Goal: Information Seeking & Learning: Find specific fact

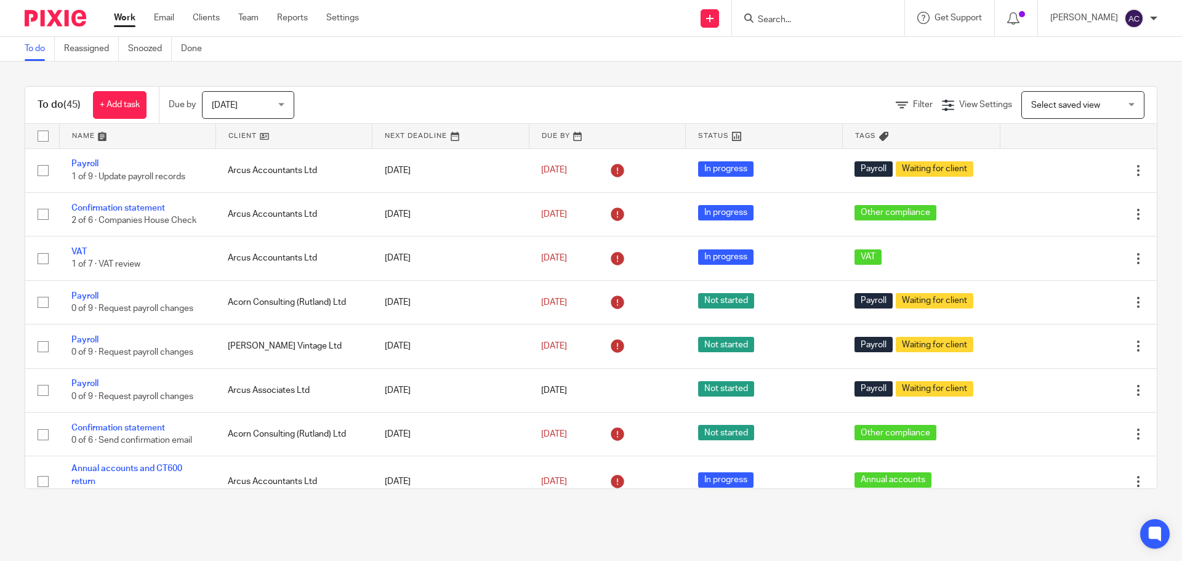
click at [825, 22] on input "Search" at bounding box center [812, 20] width 111 height 11
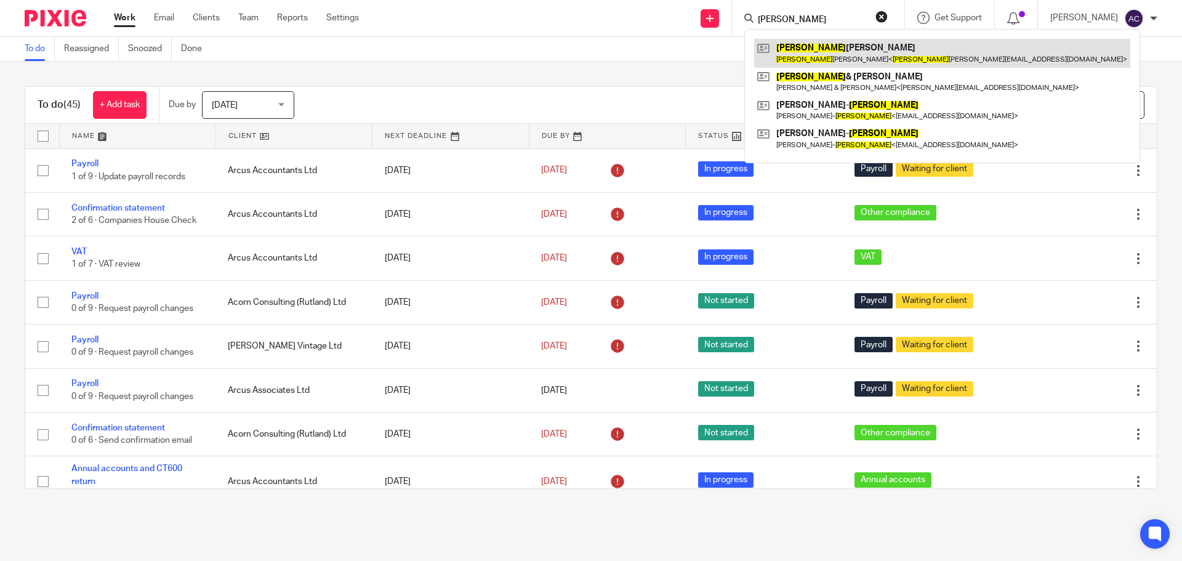
type input "james"
click at [857, 53] on link at bounding box center [942, 53] width 376 height 28
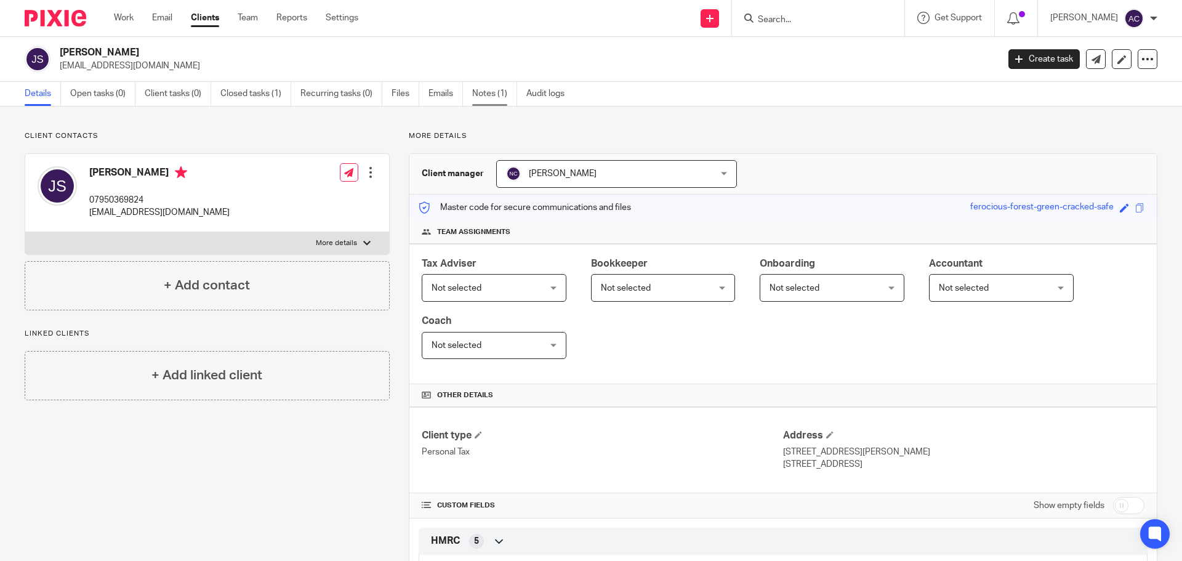
click at [488, 90] on link "Notes (1)" at bounding box center [494, 94] width 45 height 24
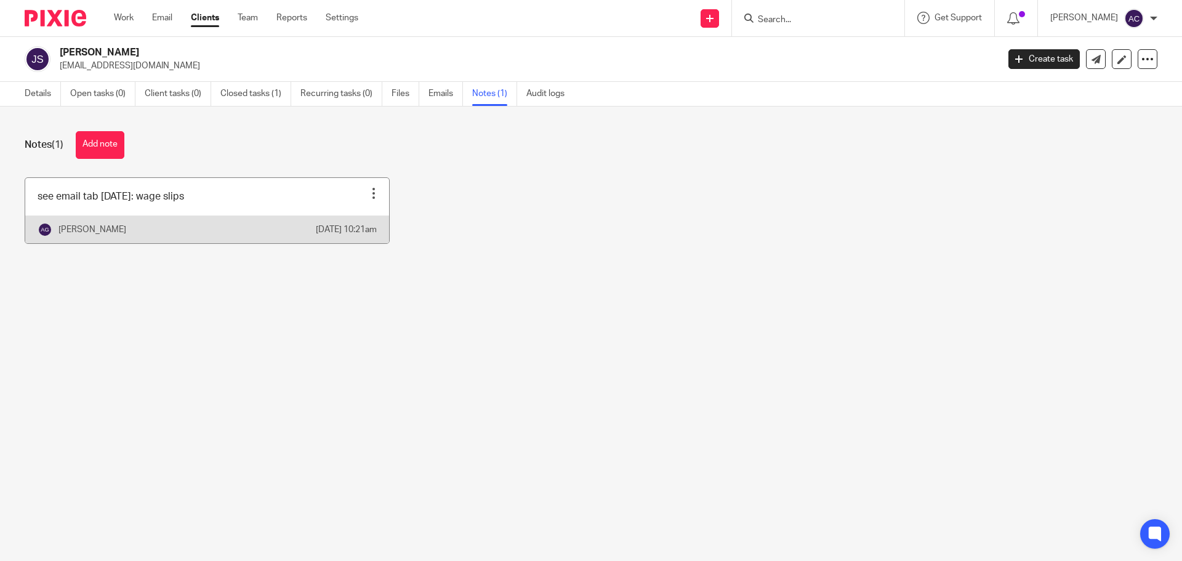
click at [371, 197] on div at bounding box center [374, 193] width 12 height 12
click at [508, 244] on div "see email tab [DATE]: wage slips Pin note Edit note Delete note [PERSON_NAME] […" at bounding box center [582, 219] width 1152 height 85
click at [133, 237] on div "[PERSON_NAME]" at bounding box center [177, 229] width 278 height 15
click at [152, 212] on link at bounding box center [207, 210] width 364 height 65
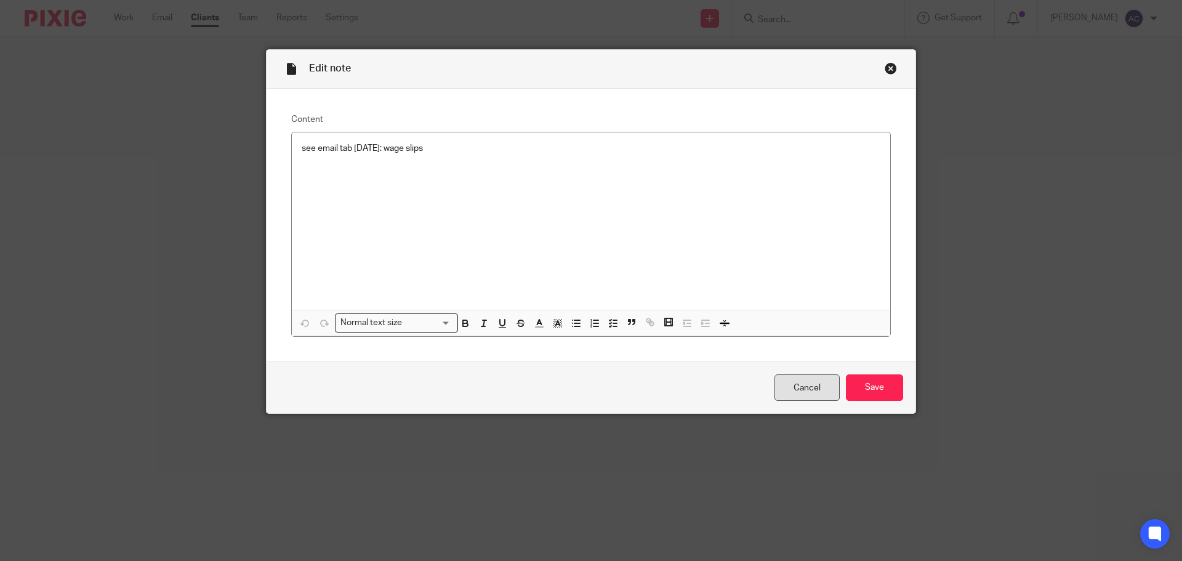
click at [793, 387] on link "Cancel" at bounding box center [807, 387] width 65 height 26
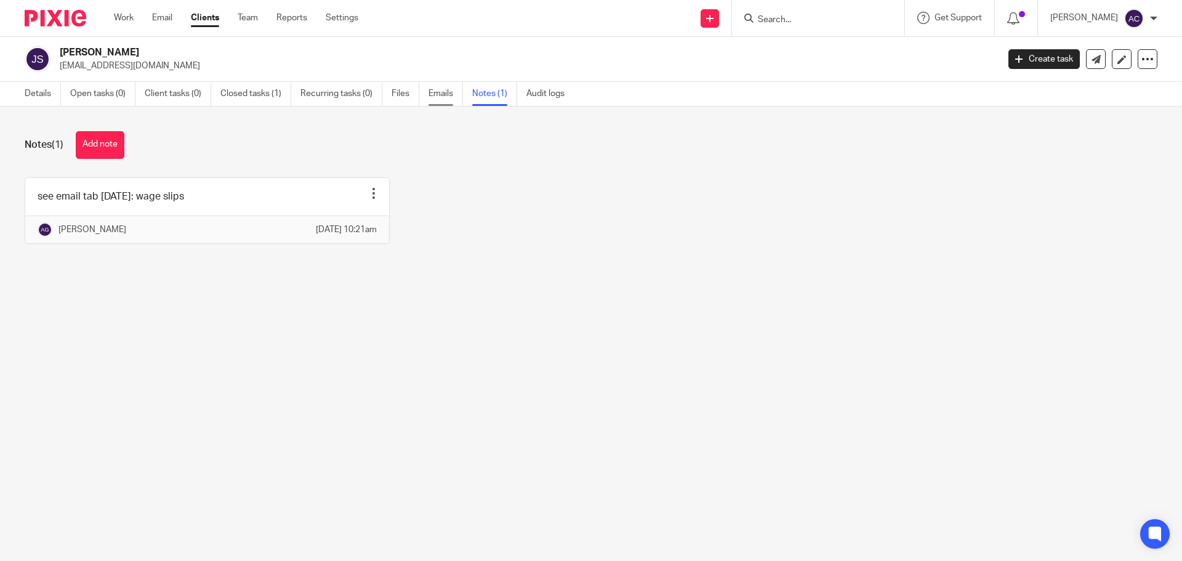
click at [440, 91] on link "Emails" at bounding box center [446, 94] width 34 height 24
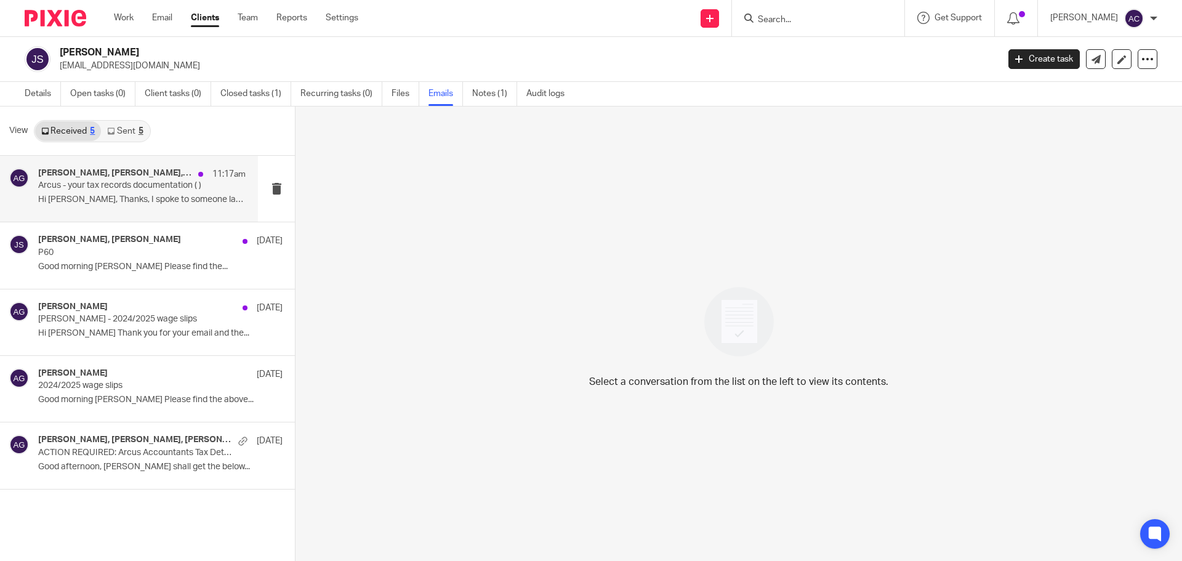
click at [134, 209] on div "[PERSON_NAME], [PERSON_NAME], [PERSON_NAME], [PERSON_NAME], [PERSON_NAME], [PER…" at bounding box center [142, 188] width 208 height 41
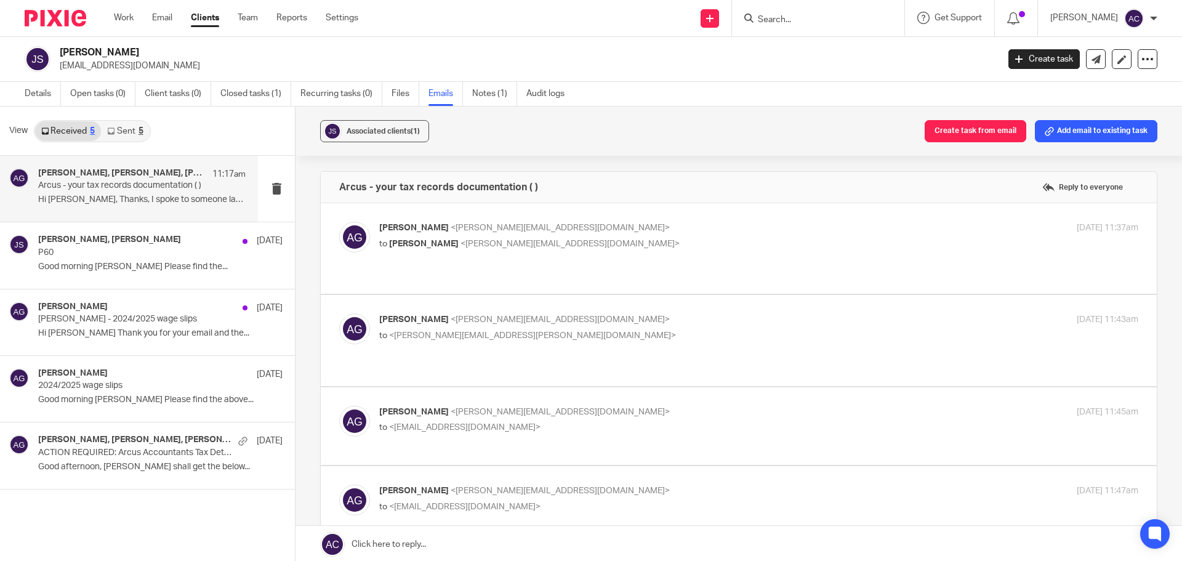
click at [147, 197] on p "Hi [PERSON_NAME], Thanks, I spoke to someone late..." at bounding box center [142, 200] width 208 height 10
click at [184, 180] on div "[PERSON_NAME], [PERSON_NAME], [PERSON_NAME], [PERSON_NAME], [PERSON_NAME], [PER…" at bounding box center [142, 174] width 208 height 12
click at [124, 194] on div "[PERSON_NAME], [PERSON_NAME], [PERSON_NAME], [PERSON_NAME], [PERSON_NAME], [PER…" at bounding box center [142, 188] width 208 height 41
click at [35, 188] on div "[PERSON_NAME], [PERSON_NAME], [PERSON_NAME], [PERSON_NAME], [PERSON_NAME], [PER…" at bounding box center [129, 189] width 258 height 66
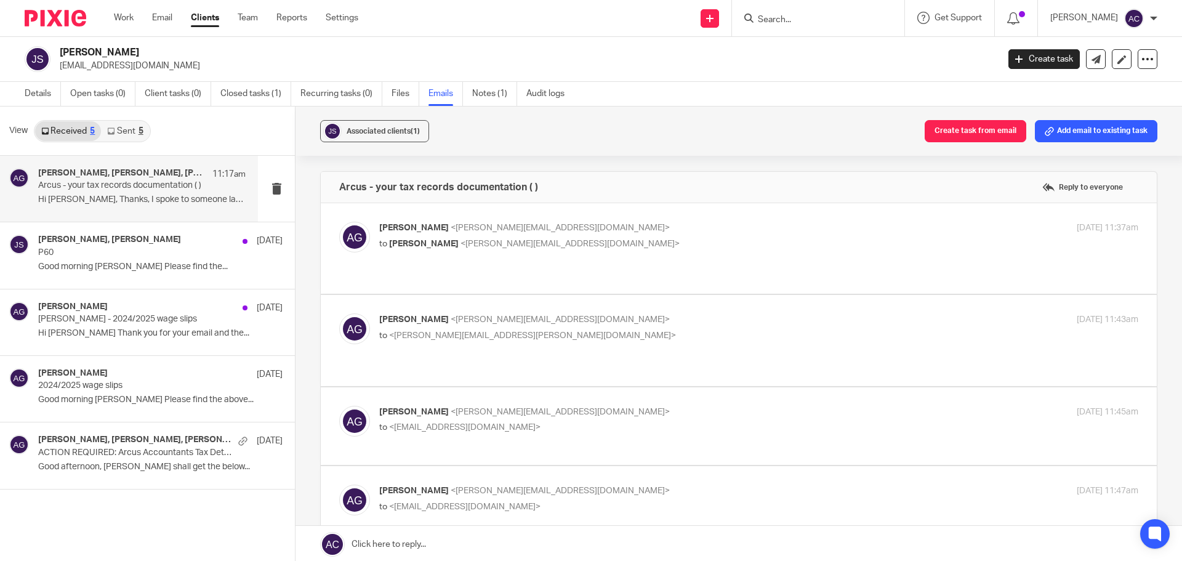
click at [22, 188] on div at bounding box center [19, 188] width 20 height 41
click at [73, 204] on p "Hi [PERSON_NAME], Thanks, I spoke to someone late..." at bounding box center [142, 200] width 208 height 10
click at [147, 211] on div "[PERSON_NAME], [PERSON_NAME], [PERSON_NAME], [PERSON_NAME], [PERSON_NAME], [PER…" at bounding box center [129, 189] width 258 height 66
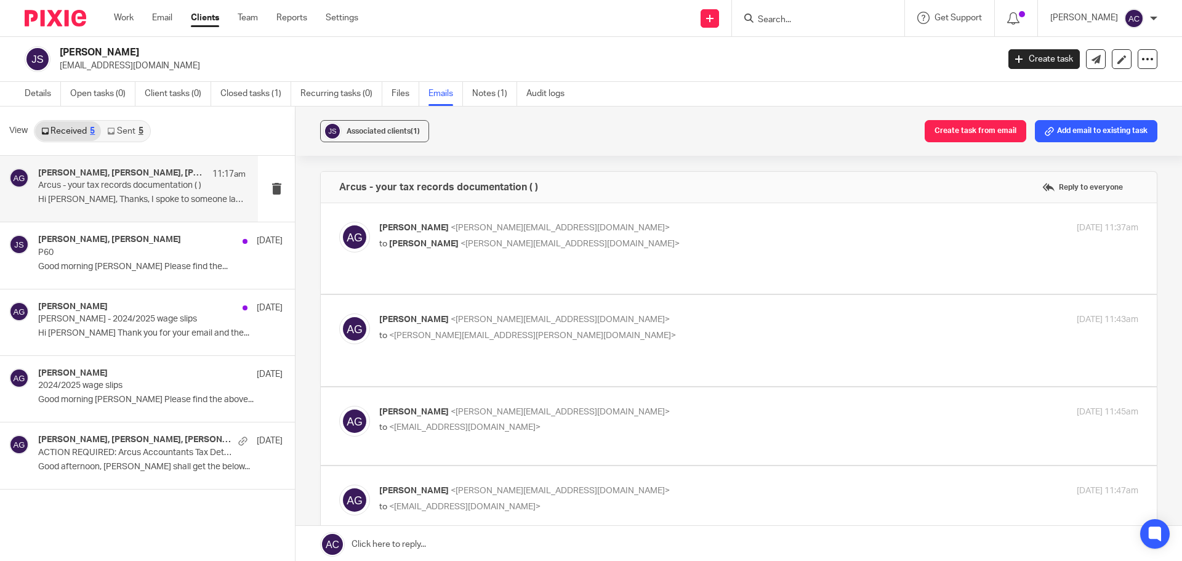
click at [510, 26] on div "Send new email Create task Add client Request signature Get Support Contact via…" at bounding box center [780, 18] width 806 height 36
drag, startPoint x: 59, startPoint y: 188, endPoint x: 142, endPoint y: 196, distance: 84.1
click at [142, 196] on div "[PERSON_NAME], [PERSON_NAME], [PERSON_NAME], [PERSON_NAME], [PERSON_NAME], [PER…" at bounding box center [142, 188] width 208 height 41
click at [107, 214] on div "[PERSON_NAME], [PERSON_NAME], [PERSON_NAME], [PERSON_NAME], [PERSON_NAME], [PER…" at bounding box center [129, 189] width 258 height 66
click at [67, 264] on p "Good morning [PERSON_NAME] Please find the..." at bounding box center [142, 267] width 208 height 10
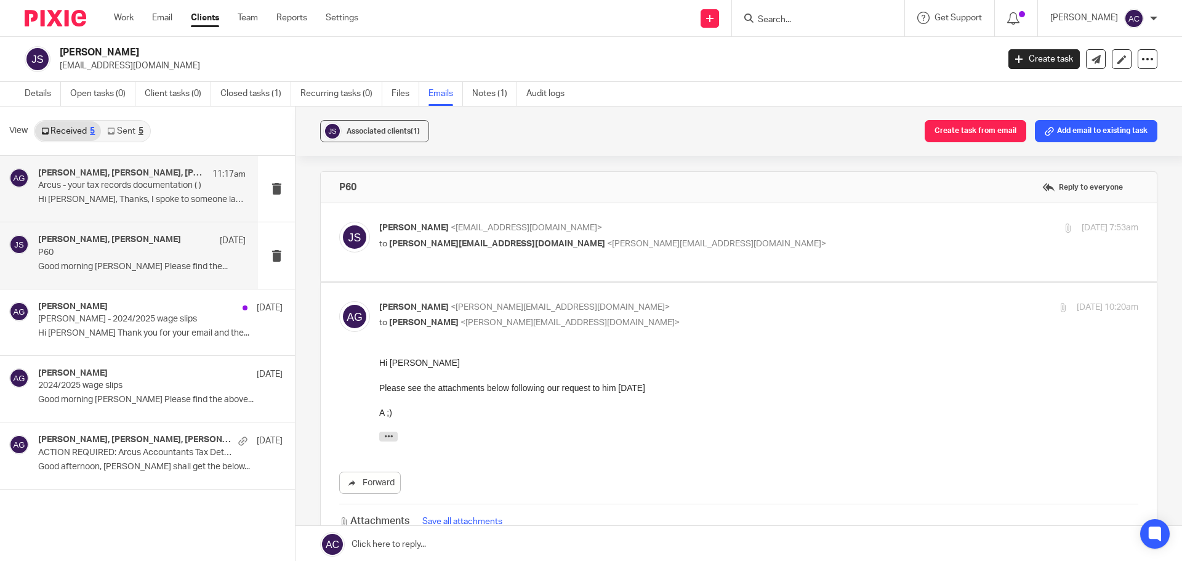
click at [105, 188] on p "Arcus - your tax records documentation ( )" at bounding box center [121, 185] width 166 height 10
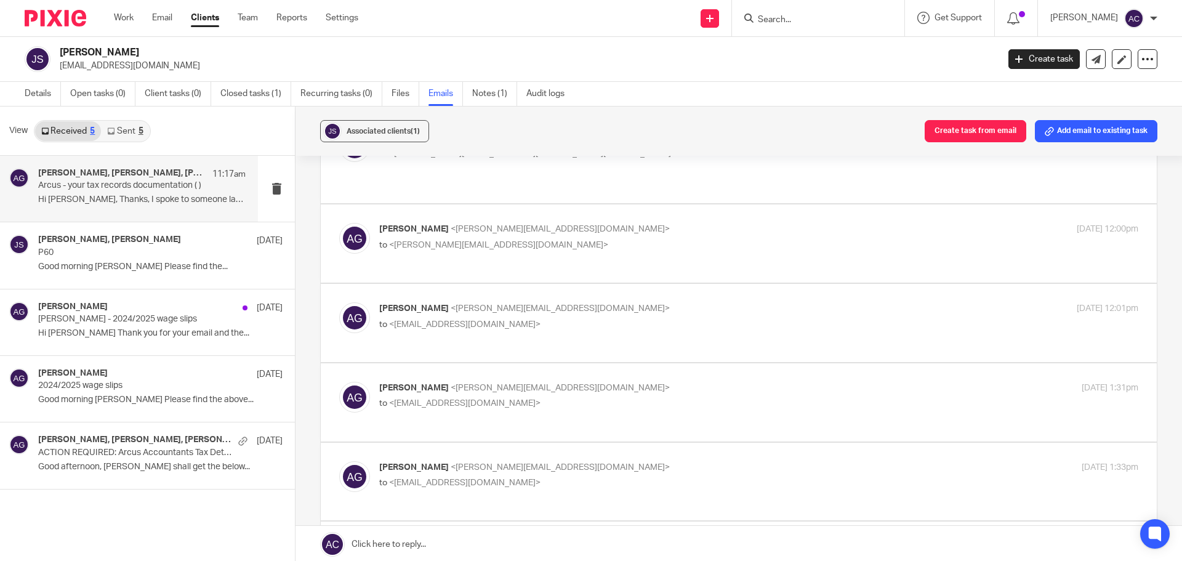
scroll to position [431, 0]
click at [105, 268] on p "Good morning [PERSON_NAME] Please find the..." at bounding box center [142, 267] width 208 height 10
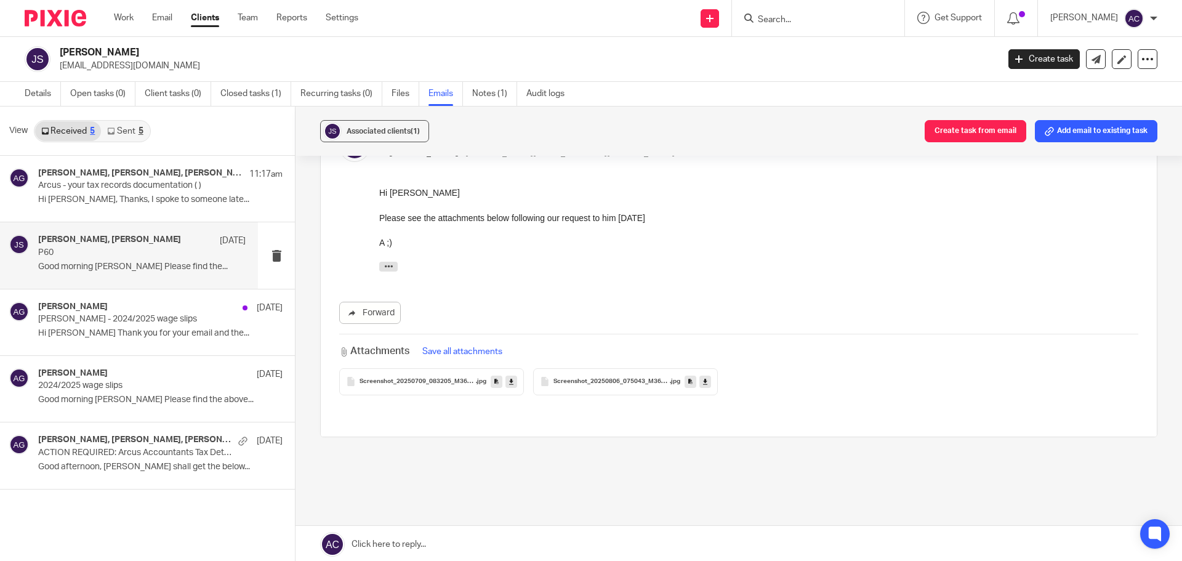
scroll to position [182, 0]
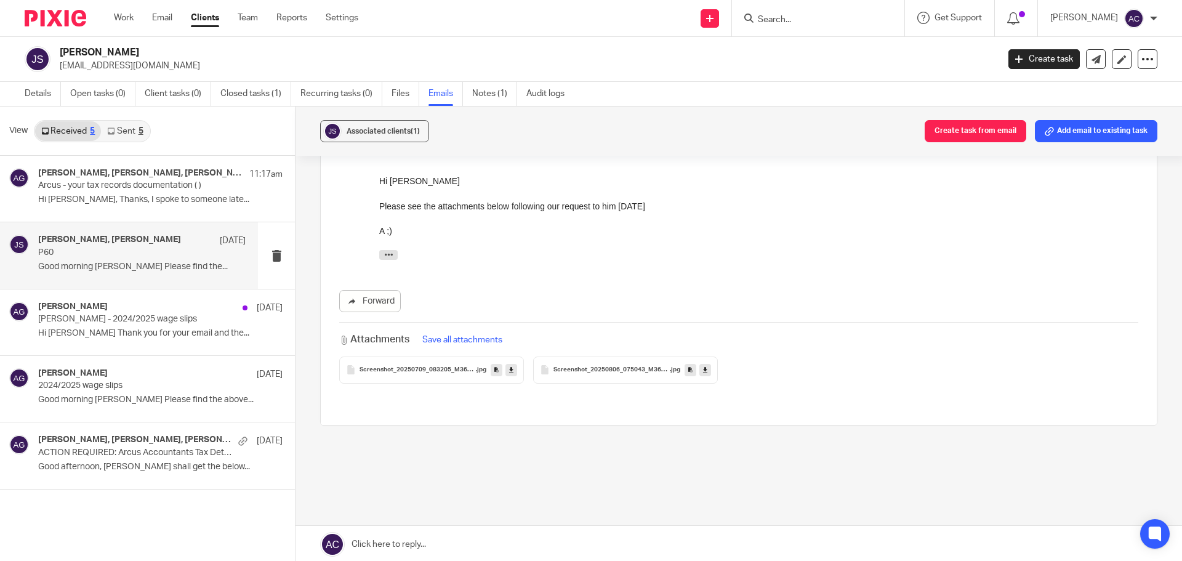
click at [703, 369] on icon at bounding box center [705, 369] width 4 height 9
click at [386, 370] on span "Screenshot_20250709_083205_M365 Copilot" at bounding box center [418, 369] width 116 height 7
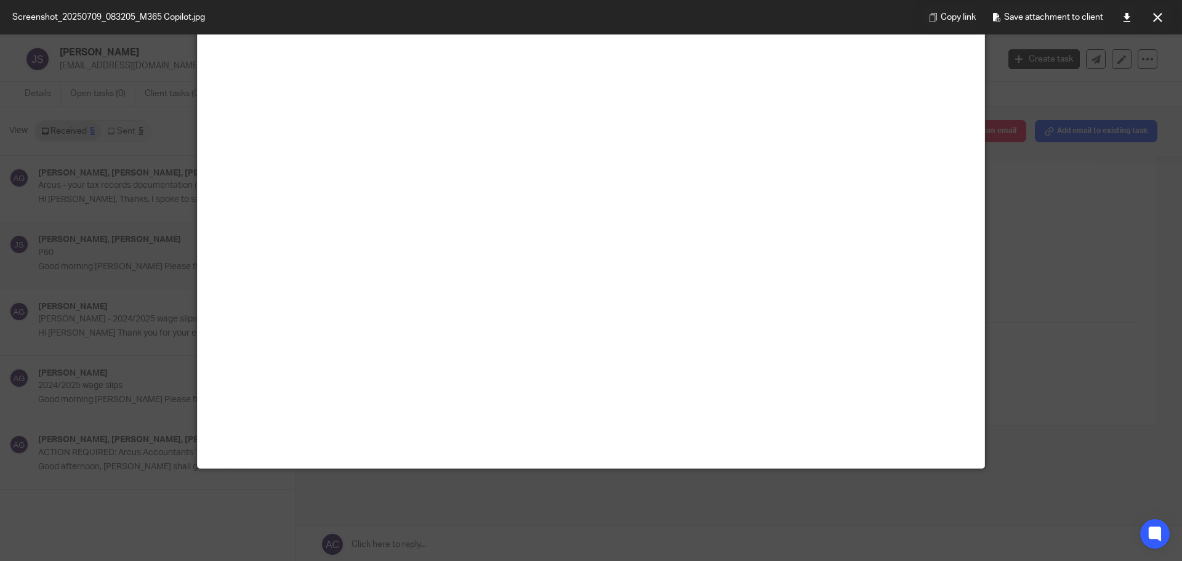
scroll to position [0, 0]
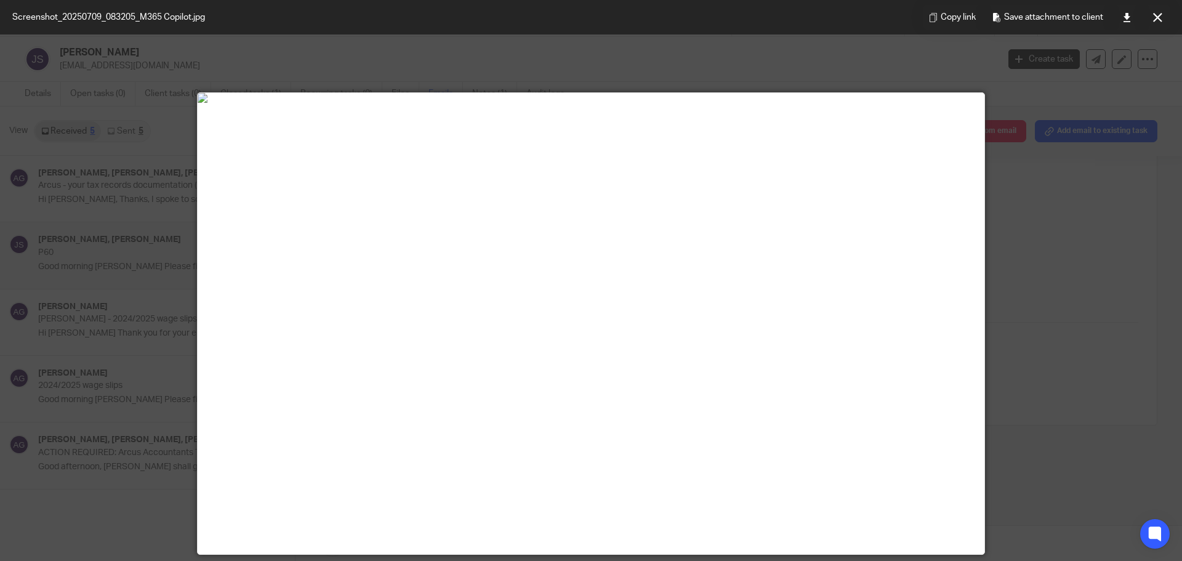
click at [917, 103] on img at bounding box center [591, 98] width 787 height 10
click at [1047, 190] on div at bounding box center [591, 280] width 1182 height 561
drag, startPoint x: 174, startPoint y: 363, endPoint x: 325, endPoint y: 249, distance: 189.6
click at [172, 363] on div at bounding box center [591, 280] width 1182 height 561
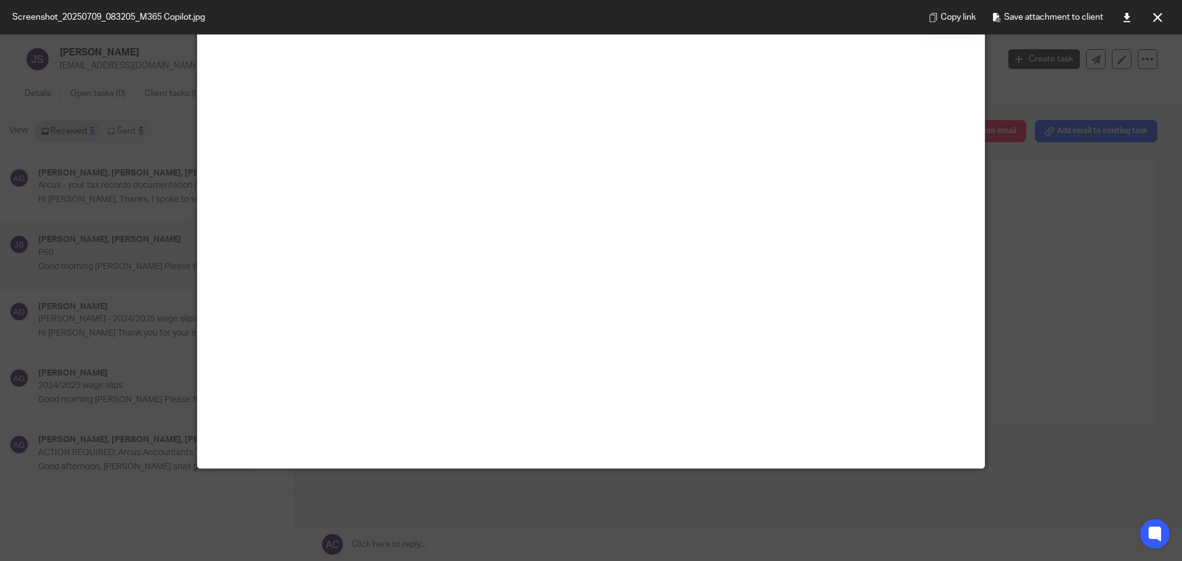
scroll to position [1330, 0]
click at [358, 17] on img at bounding box center [591, 12] width 787 height 10
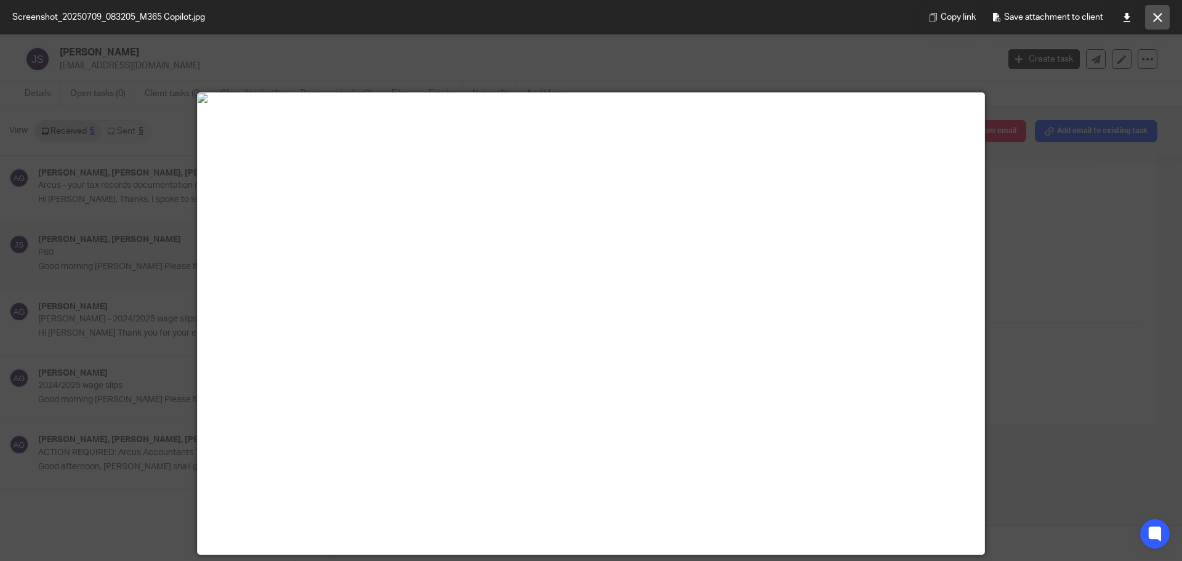
click at [1160, 19] on icon at bounding box center [1158, 17] width 9 height 9
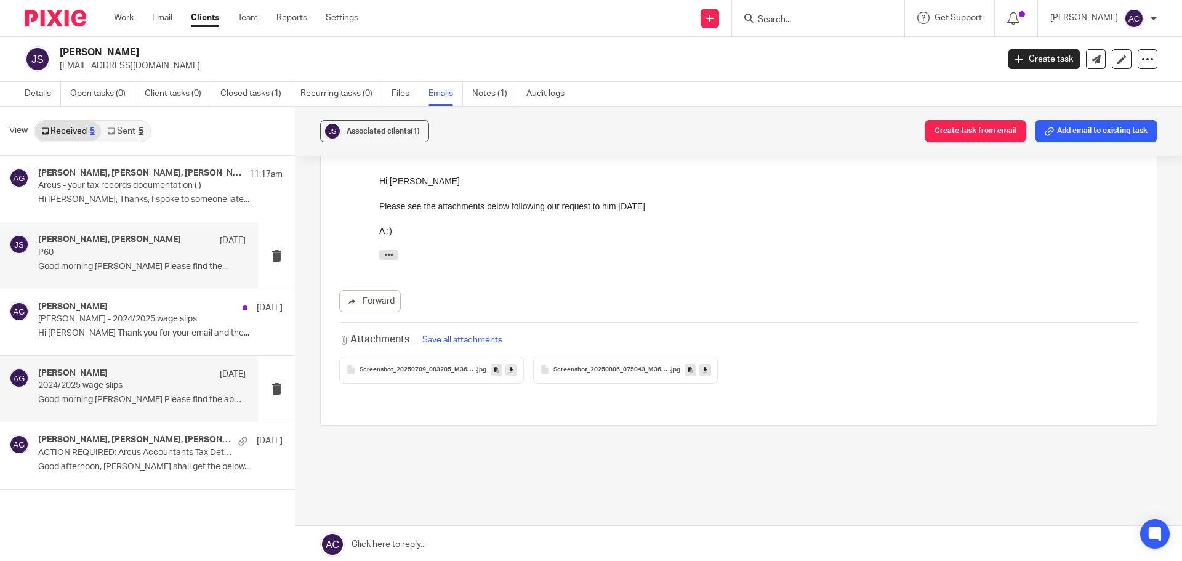
click at [111, 392] on div "[PERSON_NAME] [DATE]/2025 wage slips Good morning [PERSON_NAME] Please find the…" at bounding box center [142, 388] width 208 height 41
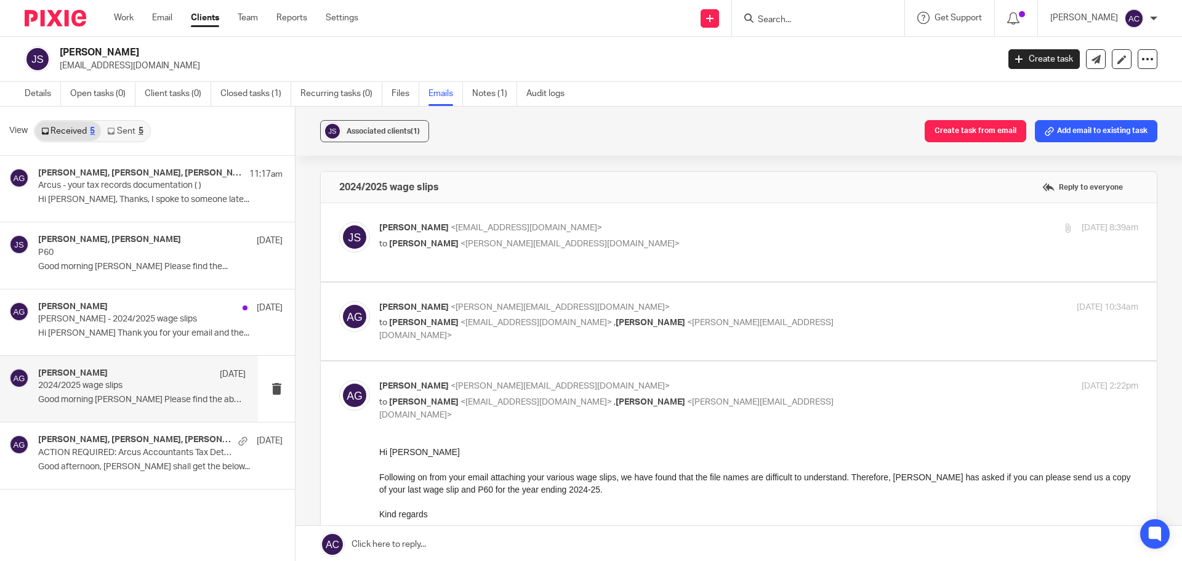
click at [565, 254] on div "[PERSON_NAME] <[EMAIL_ADDRESS][DOMAIN_NAME]> to [PERSON_NAME] <[PERSON_NAME][EM…" at bounding box center [738, 242] width 799 height 41
click at [819, 346] on label at bounding box center [739, 322] width 836 height 78
click at [339, 301] on input "checkbox" at bounding box center [339, 301] width 1 height 1
checkbox input "true"
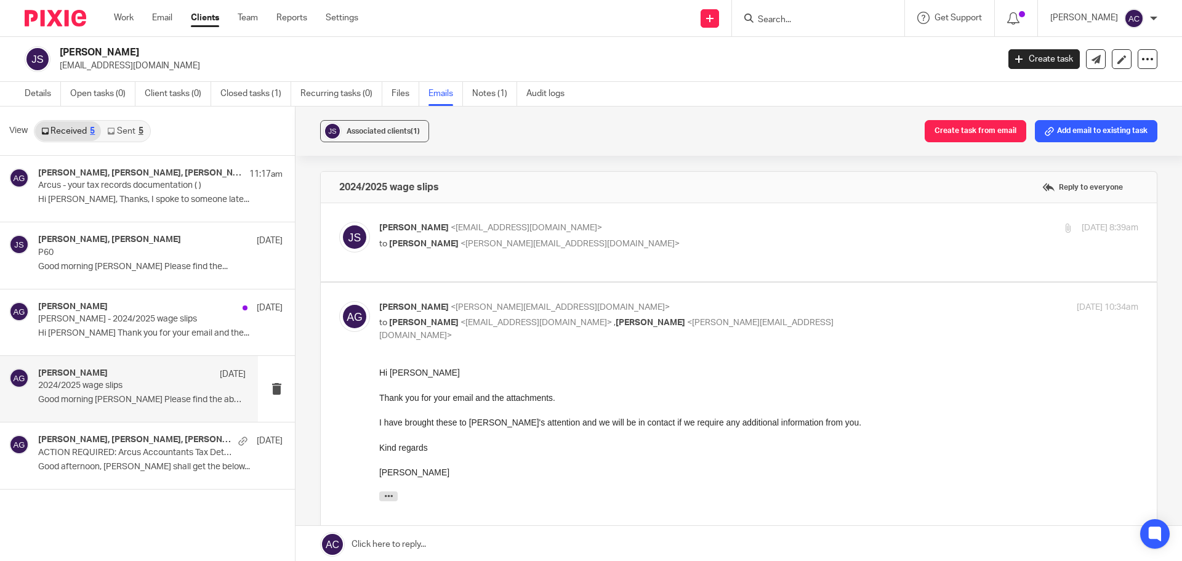
click at [515, 266] on label at bounding box center [739, 242] width 836 height 78
click at [339, 222] on input "checkbox" at bounding box center [339, 221] width 1 height 1
checkbox input "true"
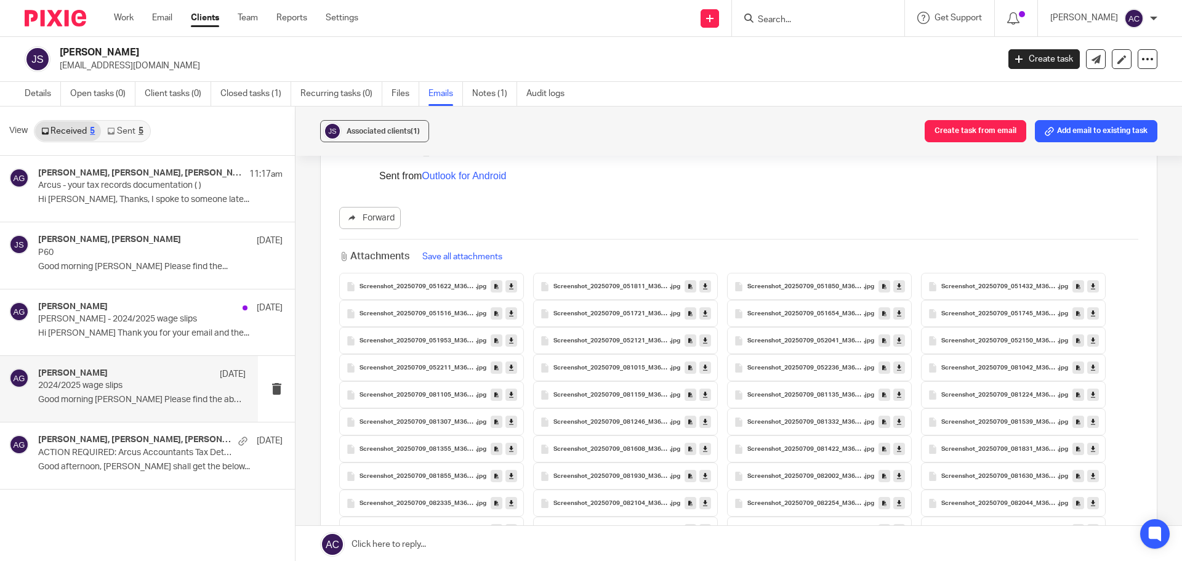
scroll to position [185, 0]
click at [594, 418] on span "Screenshot_20250709_081246_M365 Copilot" at bounding box center [612, 419] width 116 height 7
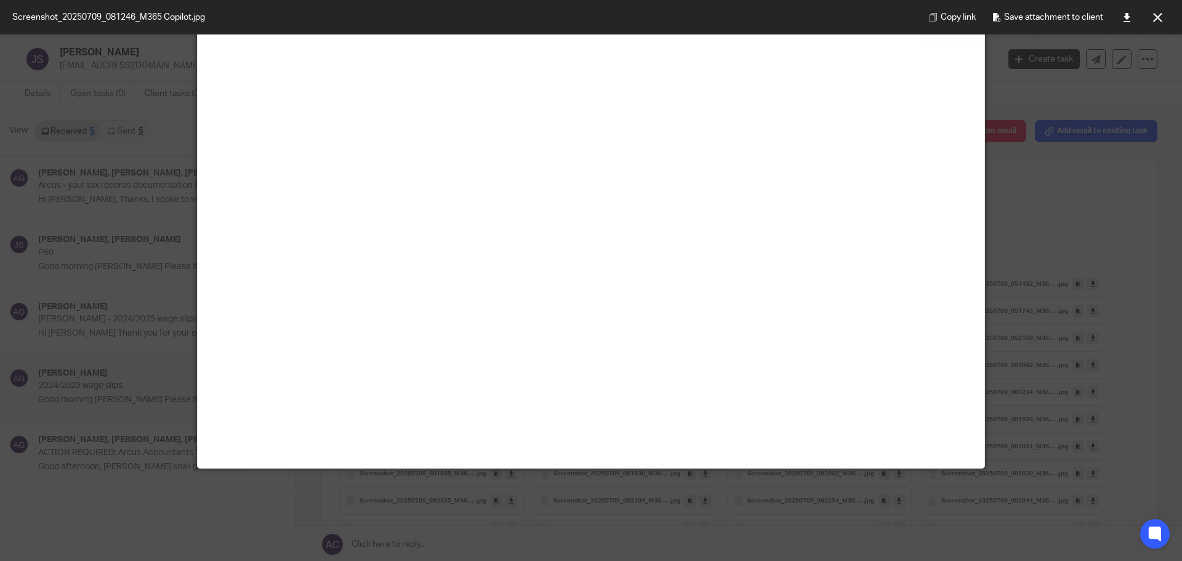
scroll to position [246, 0]
click at [1128, 17] on icon at bounding box center [1127, 17] width 9 height 9
click at [1161, 15] on icon at bounding box center [1158, 17] width 9 height 9
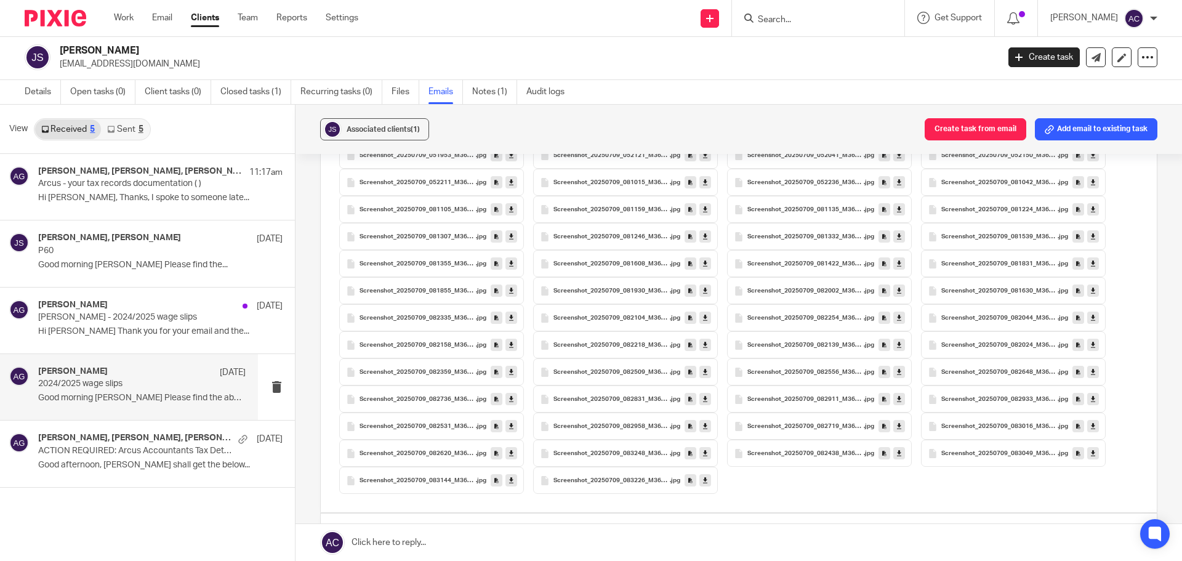
scroll to position [370, 0]
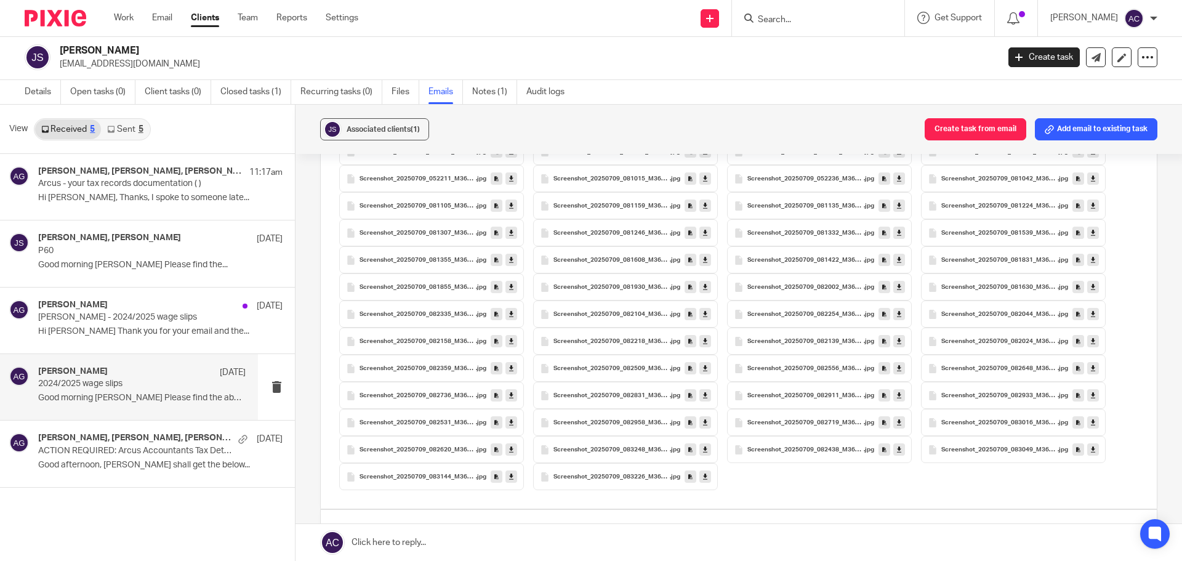
click at [616, 477] on span "Screenshot_20250709_083226_M365 Copilot" at bounding box center [612, 477] width 116 height 7
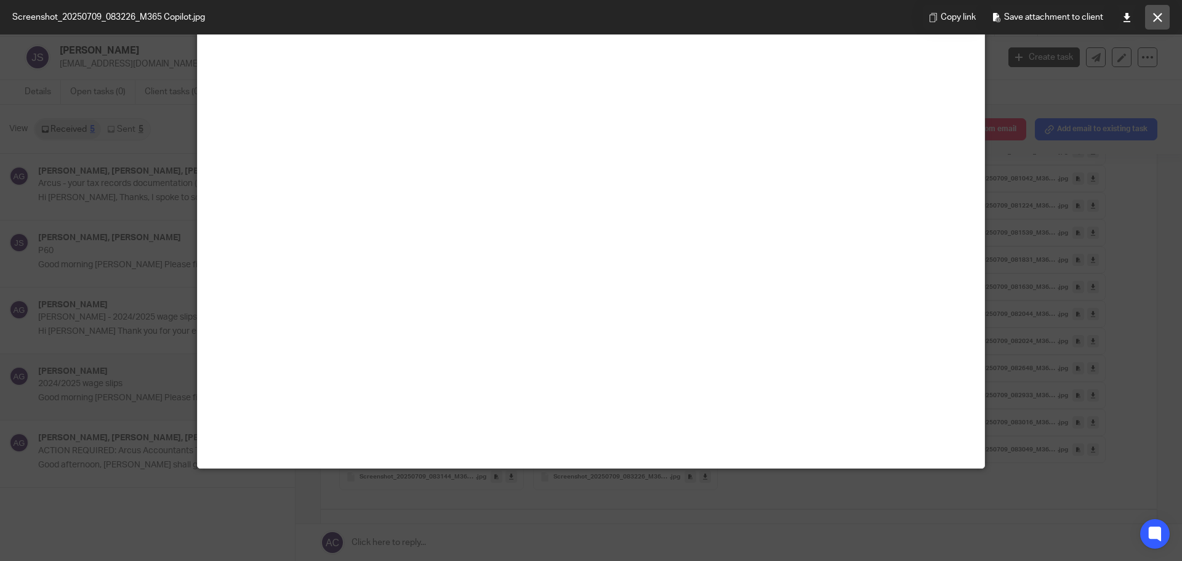
click at [1158, 18] on icon at bounding box center [1158, 17] width 9 height 9
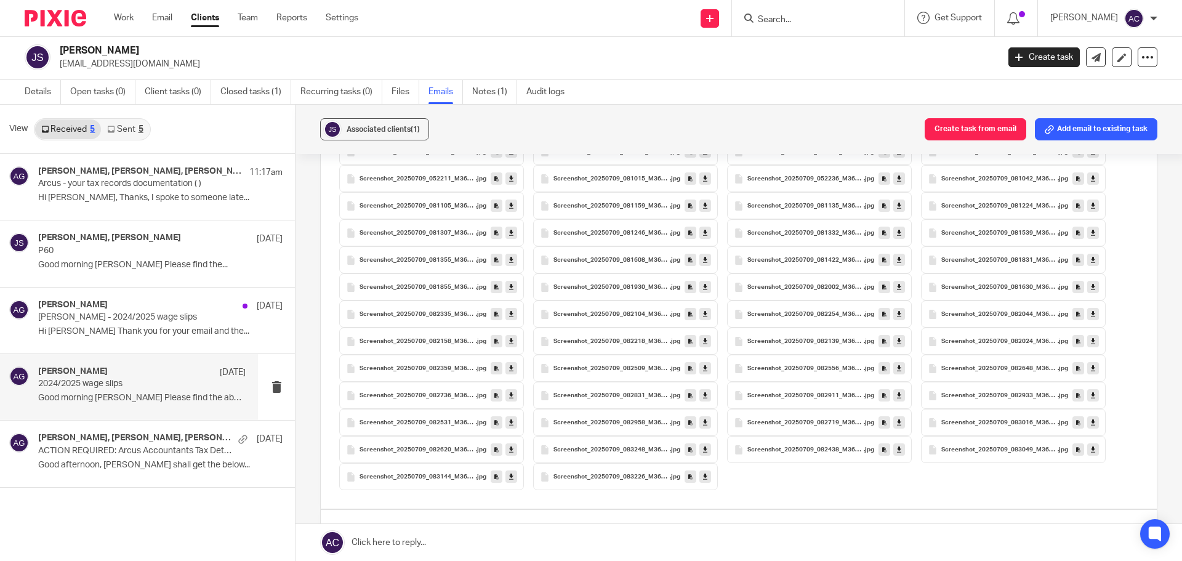
click at [440, 475] on span "Screenshot_20250709_083144_M365 Copilot" at bounding box center [418, 477] width 116 height 7
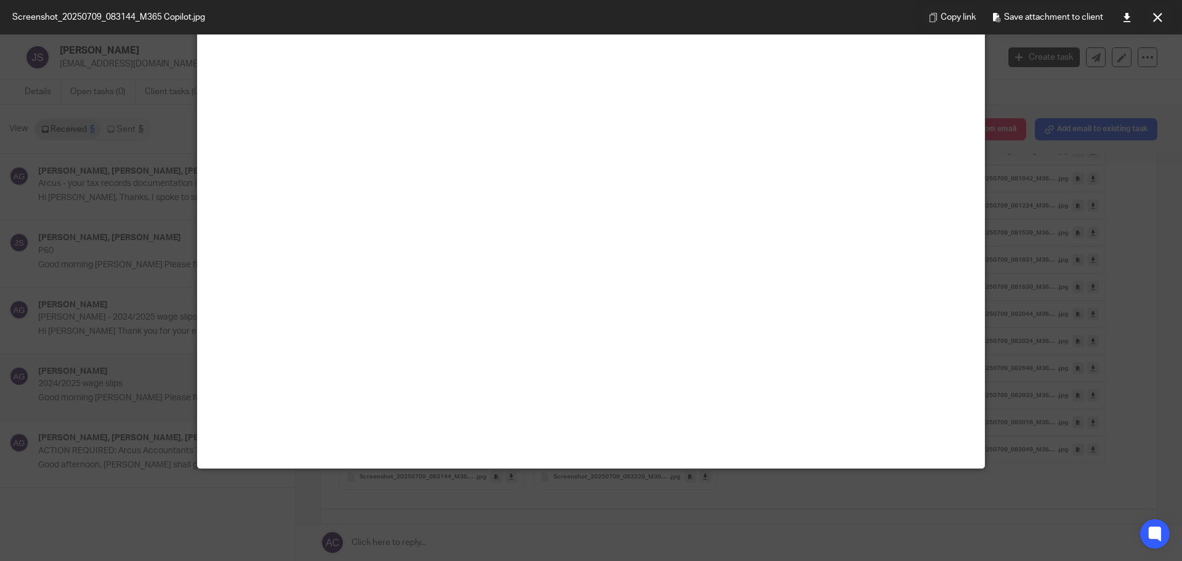
scroll to position [431, 0]
click at [1154, 13] on icon at bounding box center [1158, 17] width 9 height 9
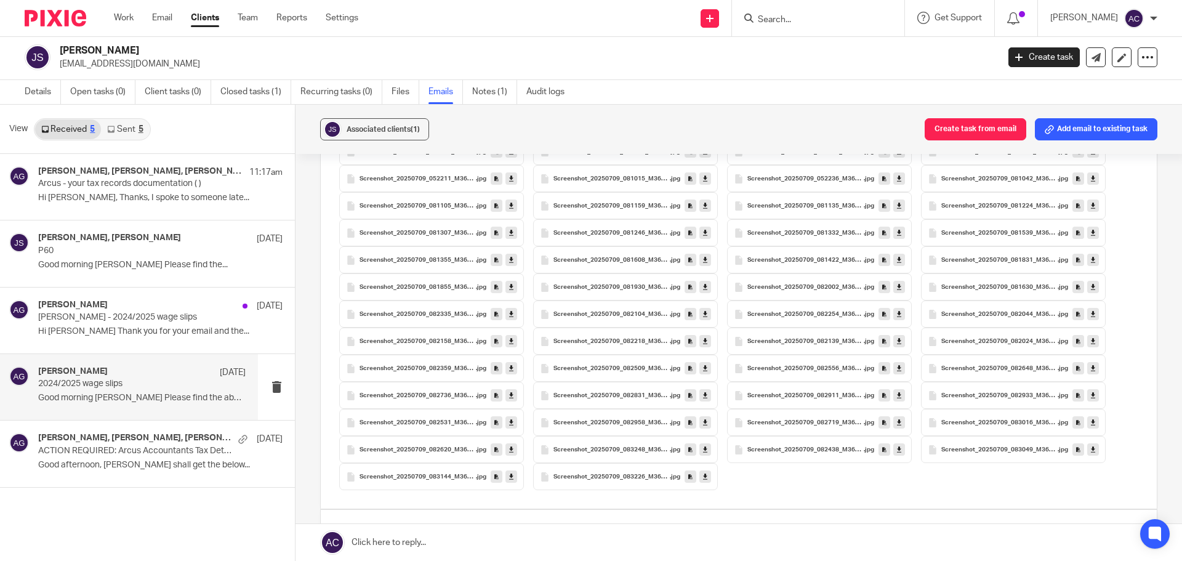
click at [968, 448] on span "Screenshot_20250709_083049_M365 Copilot" at bounding box center [1000, 450] width 116 height 7
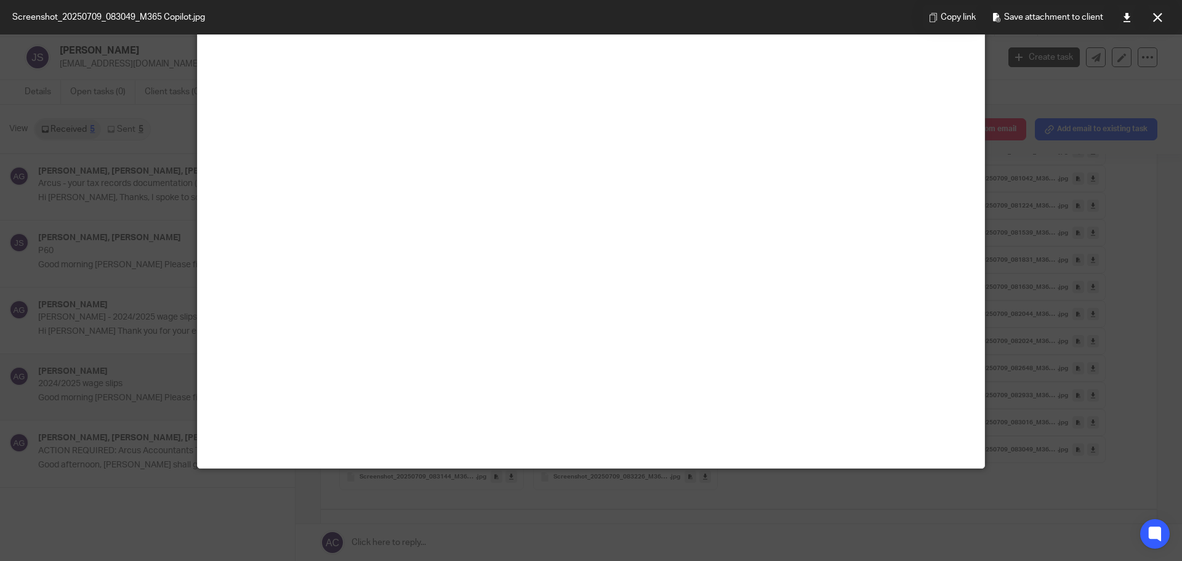
scroll to position [739, 0]
click at [1128, 19] on icon at bounding box center [1127, 17] width 9 height 9
click at [1156, 21] on icon at bounding box center [1158, 17] width 9 height 9
